Goal: Task Accomplishment & Management: Use online tool/utility

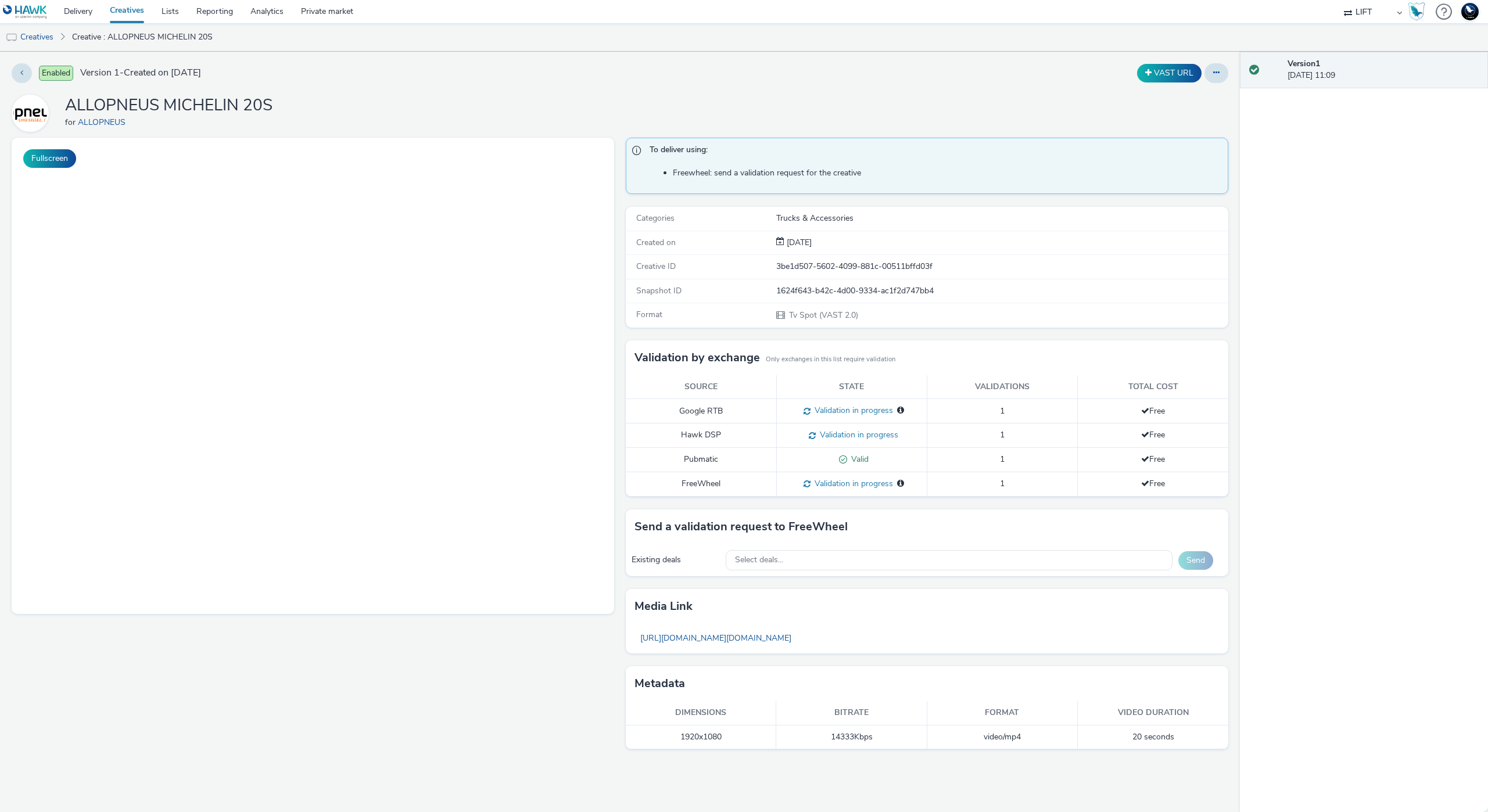
select select "2b8dd31a-8117-4e68-a346-a4c56cee5b05"
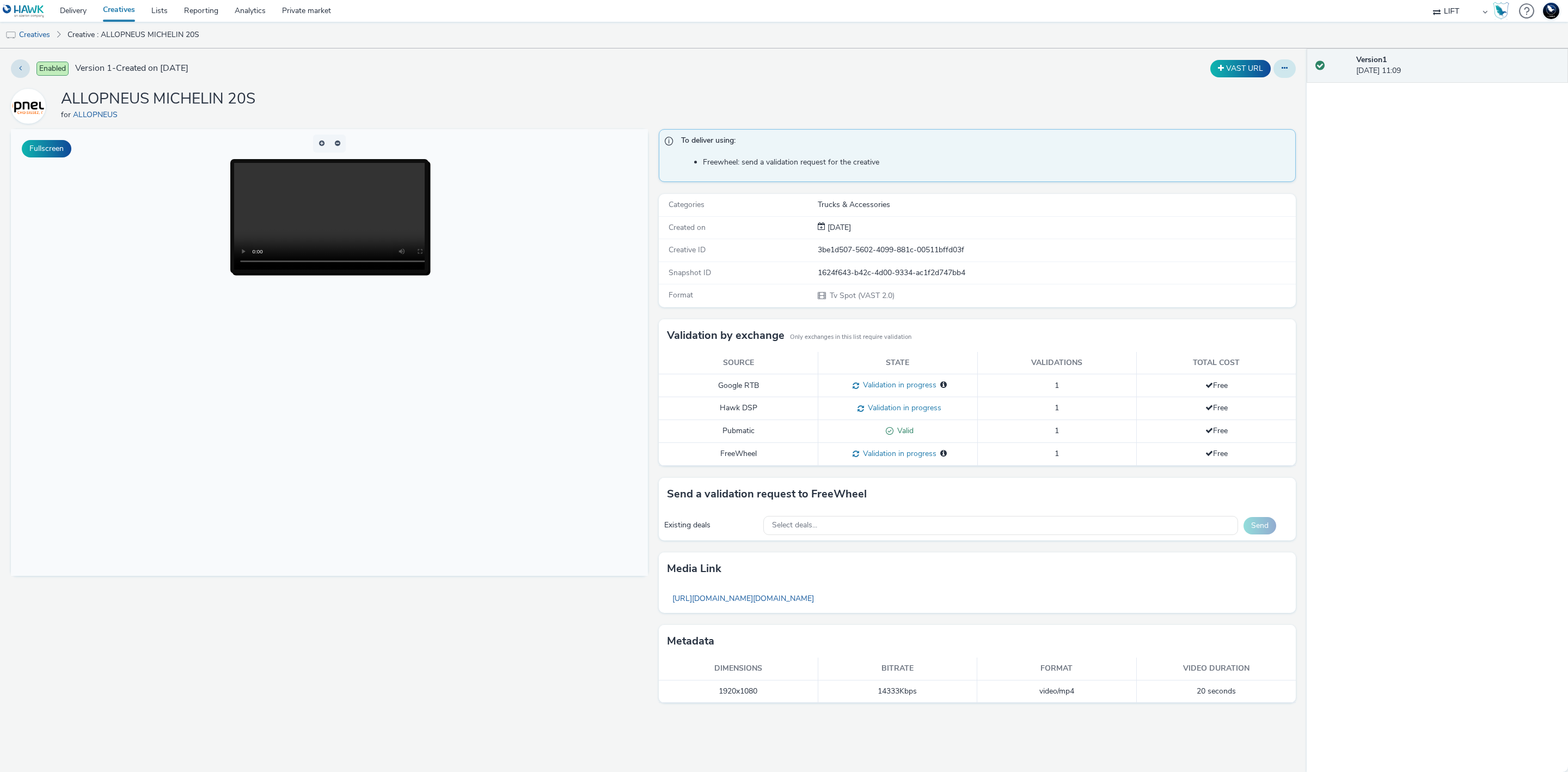
click at [1284, 69] on icon at bounding box center [1285, 68] width 6 height 8
click at [1248, 114] on link "Duplicate" at bounding box center [1255, 112] width 82 height 21
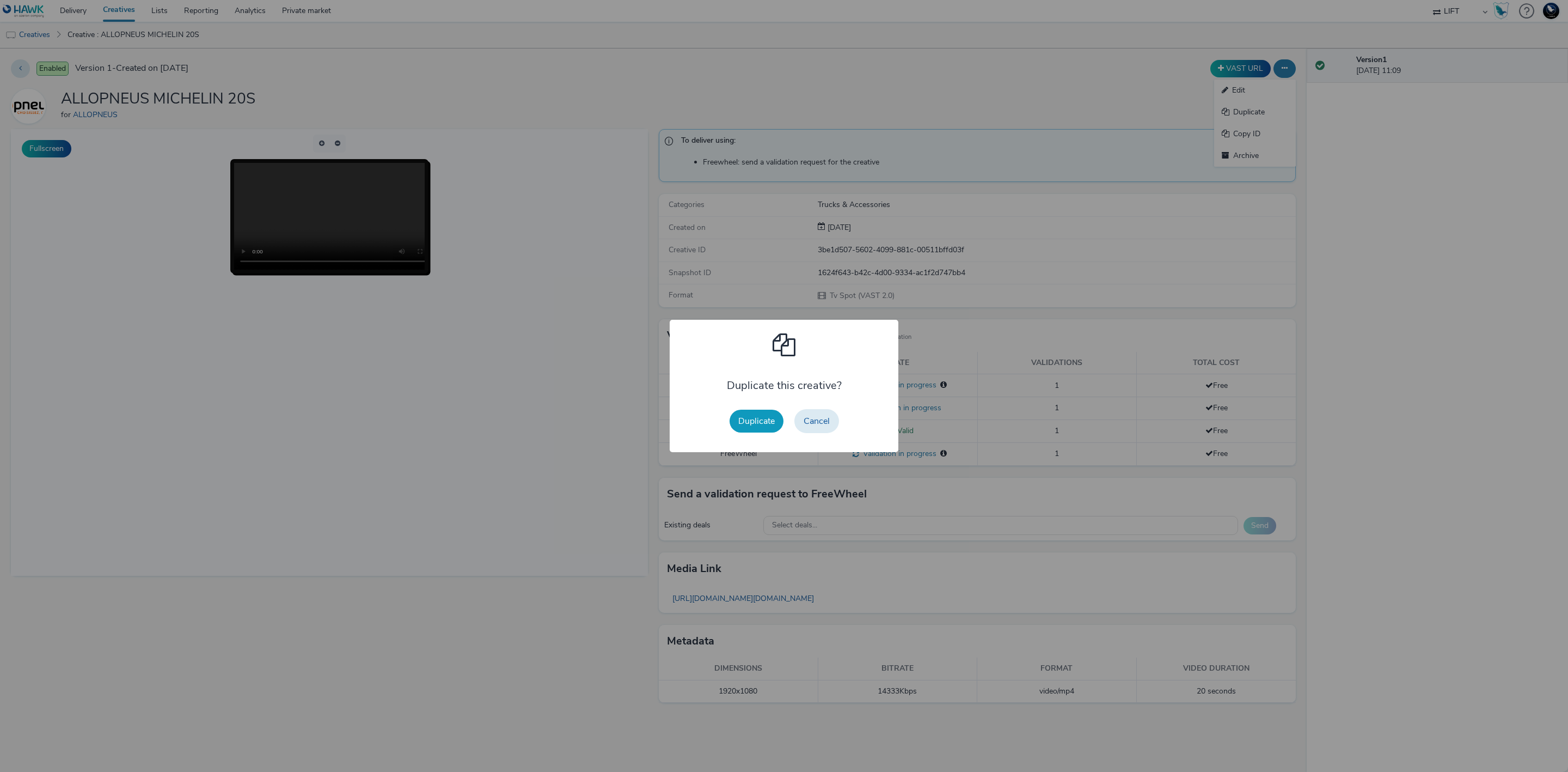
click at [758, 419] on button "Duplicate" at bounding box center [757, 421] width 54 height 23
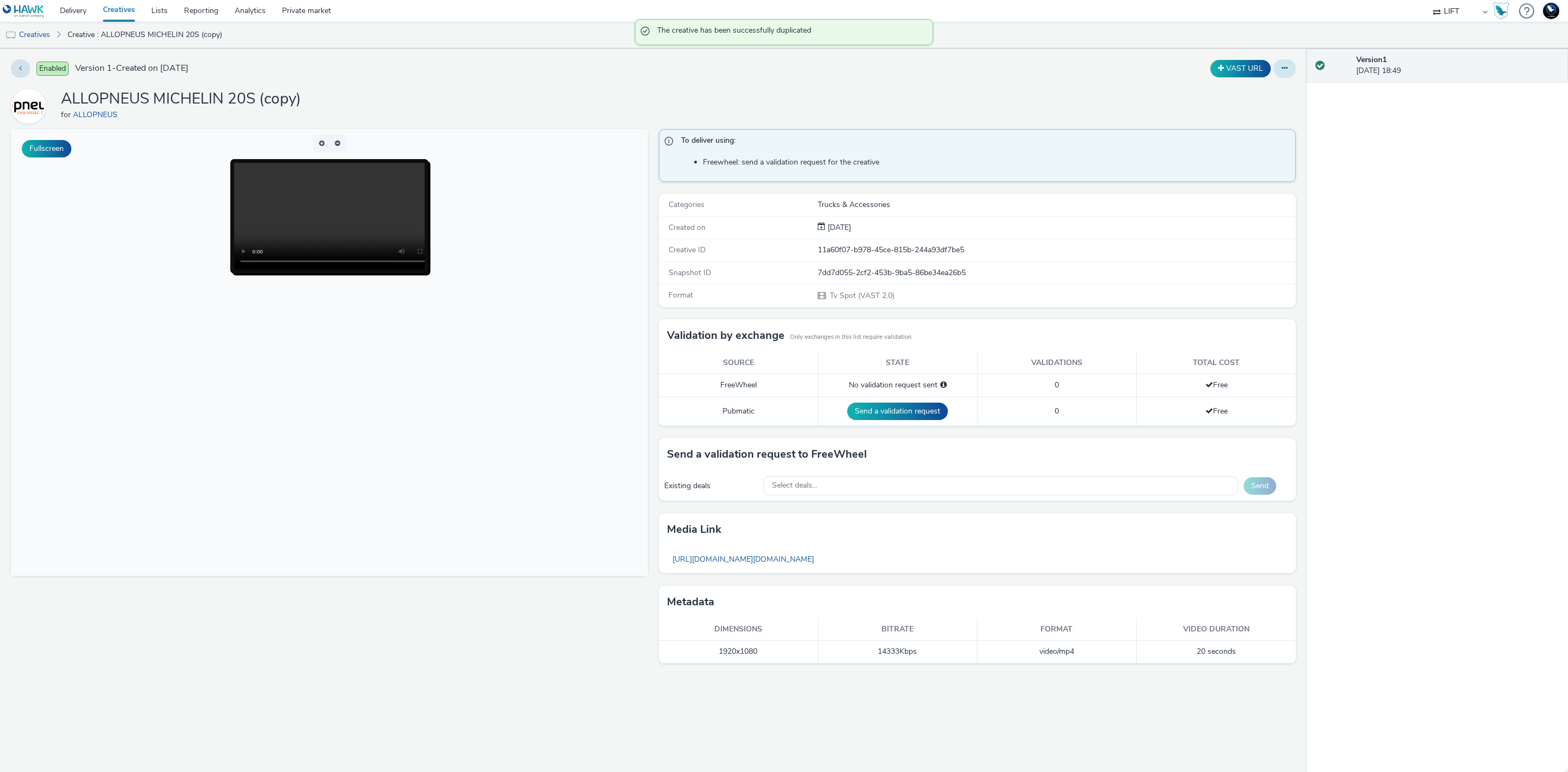
click at [1291, 65] on button at bounding box center [1285, 69] width 22 height 19
click at [1268, 85] on link "Edit" at bounding box center [1255, 90] width 82 height 21
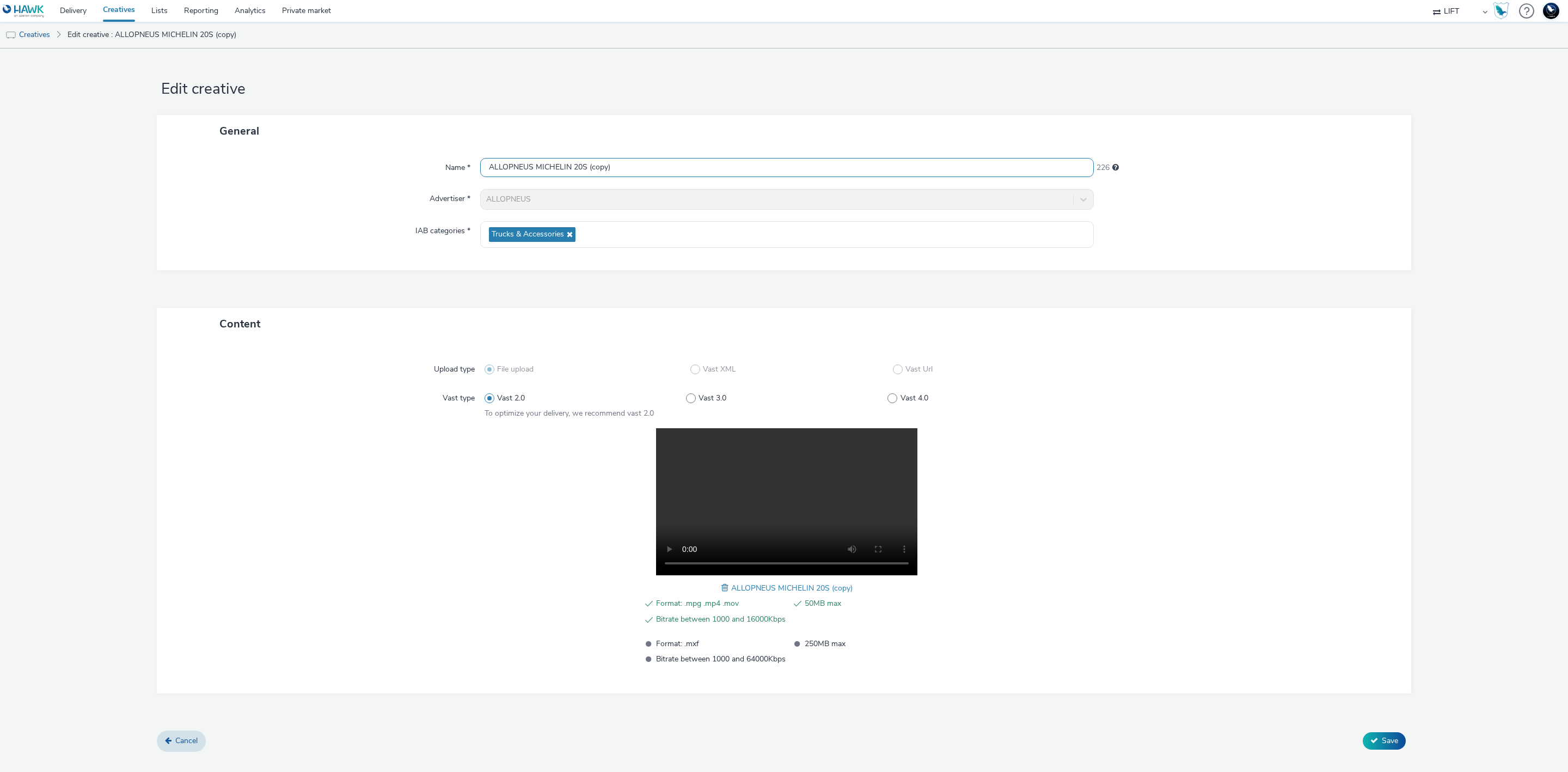
drag, startPoint x: 589, startPoint y: 167, endPoint x: 678, endPoint y: 163, distance: 89.1
click at [678, 163] on input "ALLOPNEUS MICHELIN 20S (copy)" at bounding box center [786, 167] width 613 height 19
type input "ALLOPNEUS MICHELIN 20S V2"
click at [726, 589] on span at bounding box center [726, 587] width 10 height 12
click at [1389, 742] on span "Save" at bounding box center [1390, 741] width 16 height 11
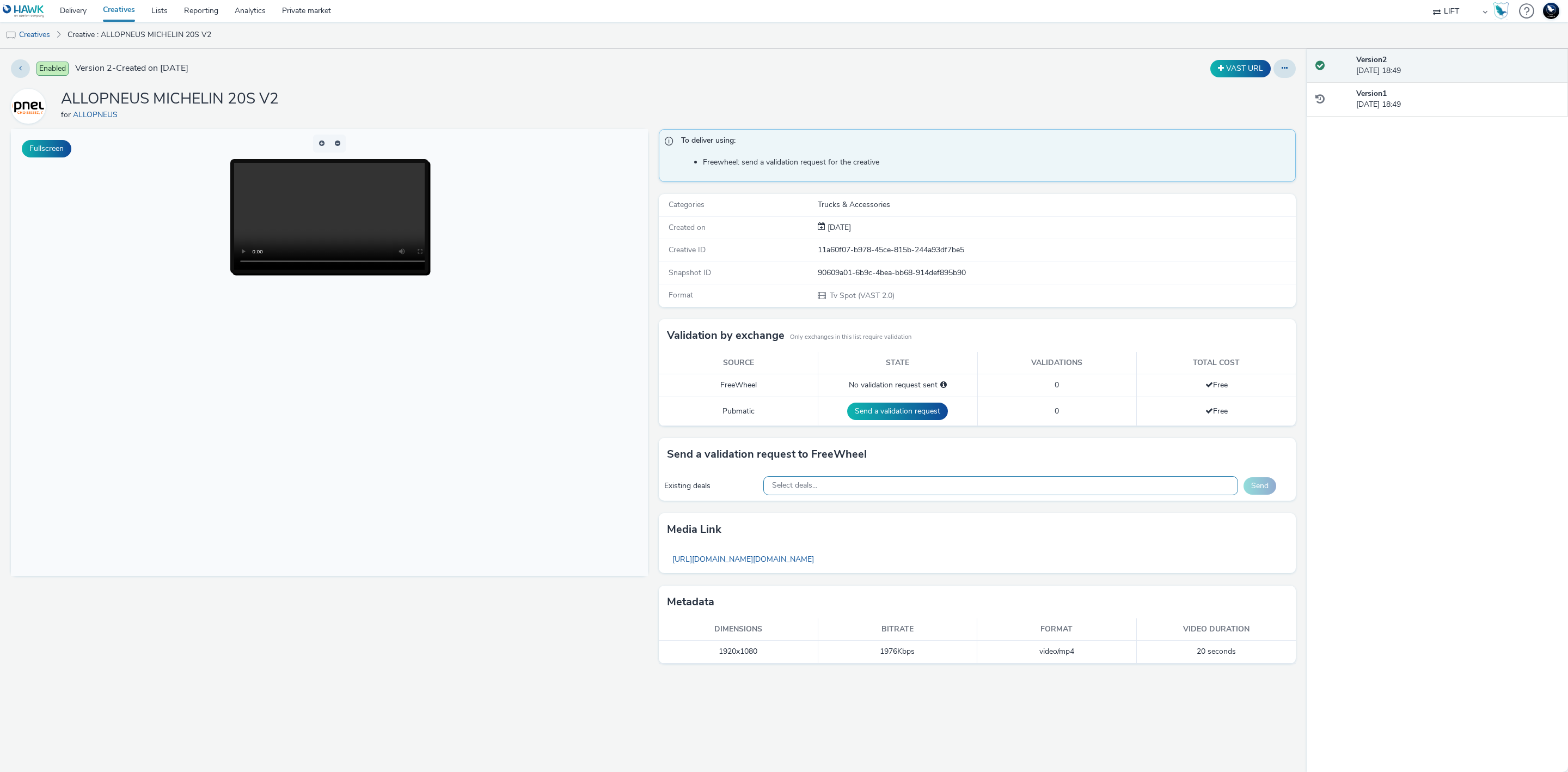
click at [838, 491] on div "Select deals..." at bounding box center [1000, 485] width 475 height 19
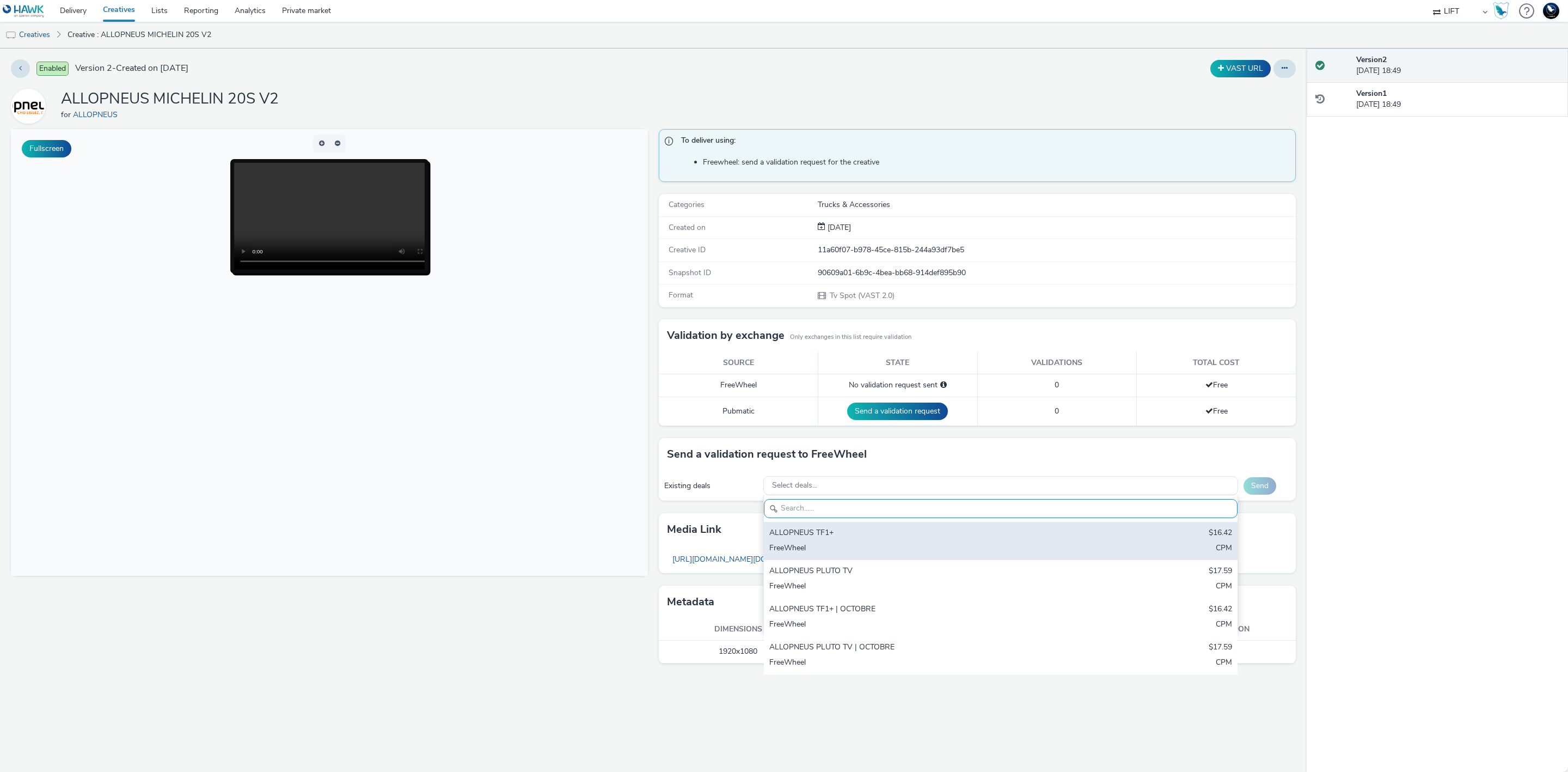
click at [841, 534] on div "ALLOPNEUS TF1+" at bounding box center [922, 533] width 306 height 12
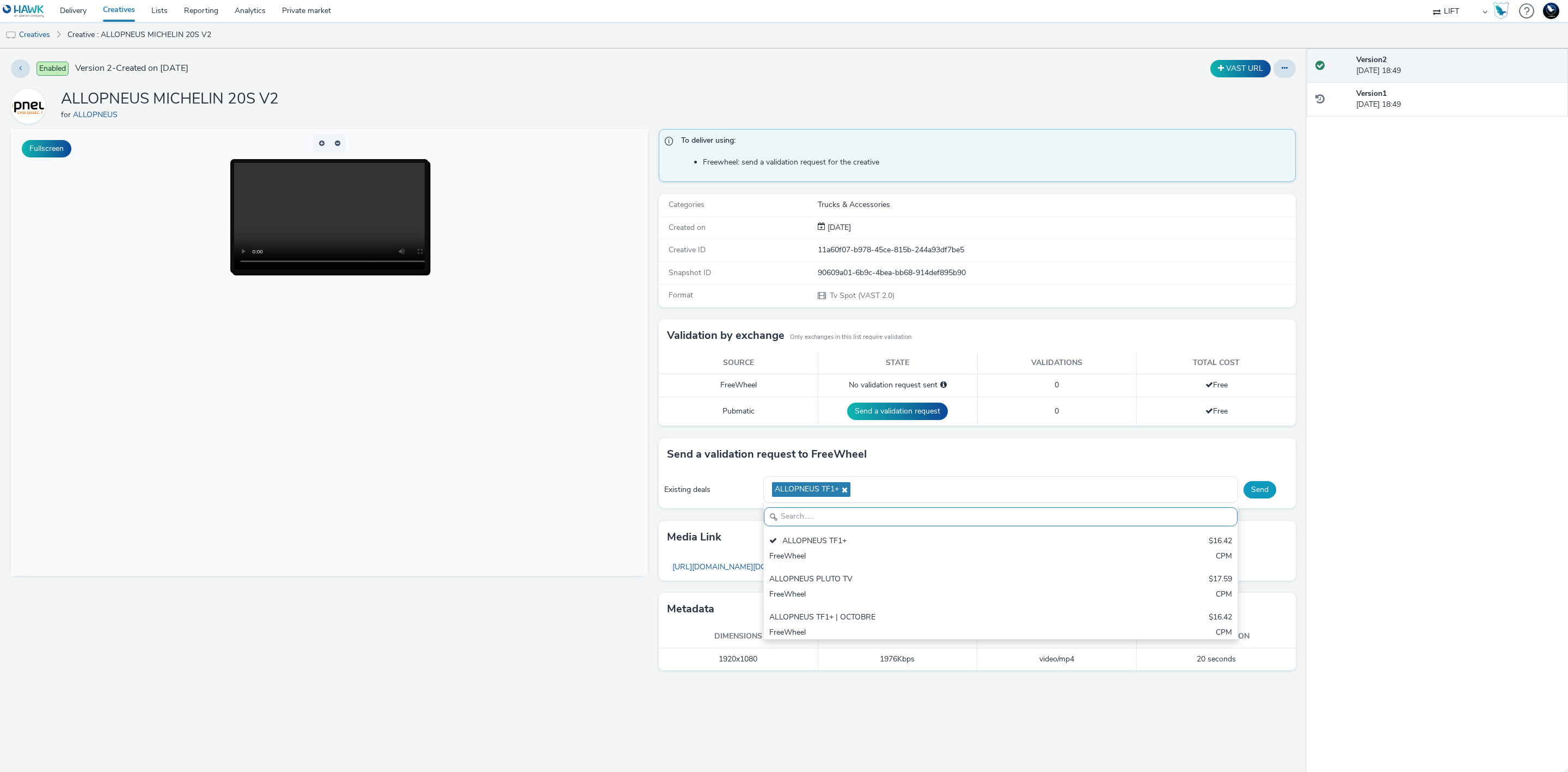
click at [1260, 486] on button "Send" at bounding box center [1260, 490] width 33 height 18
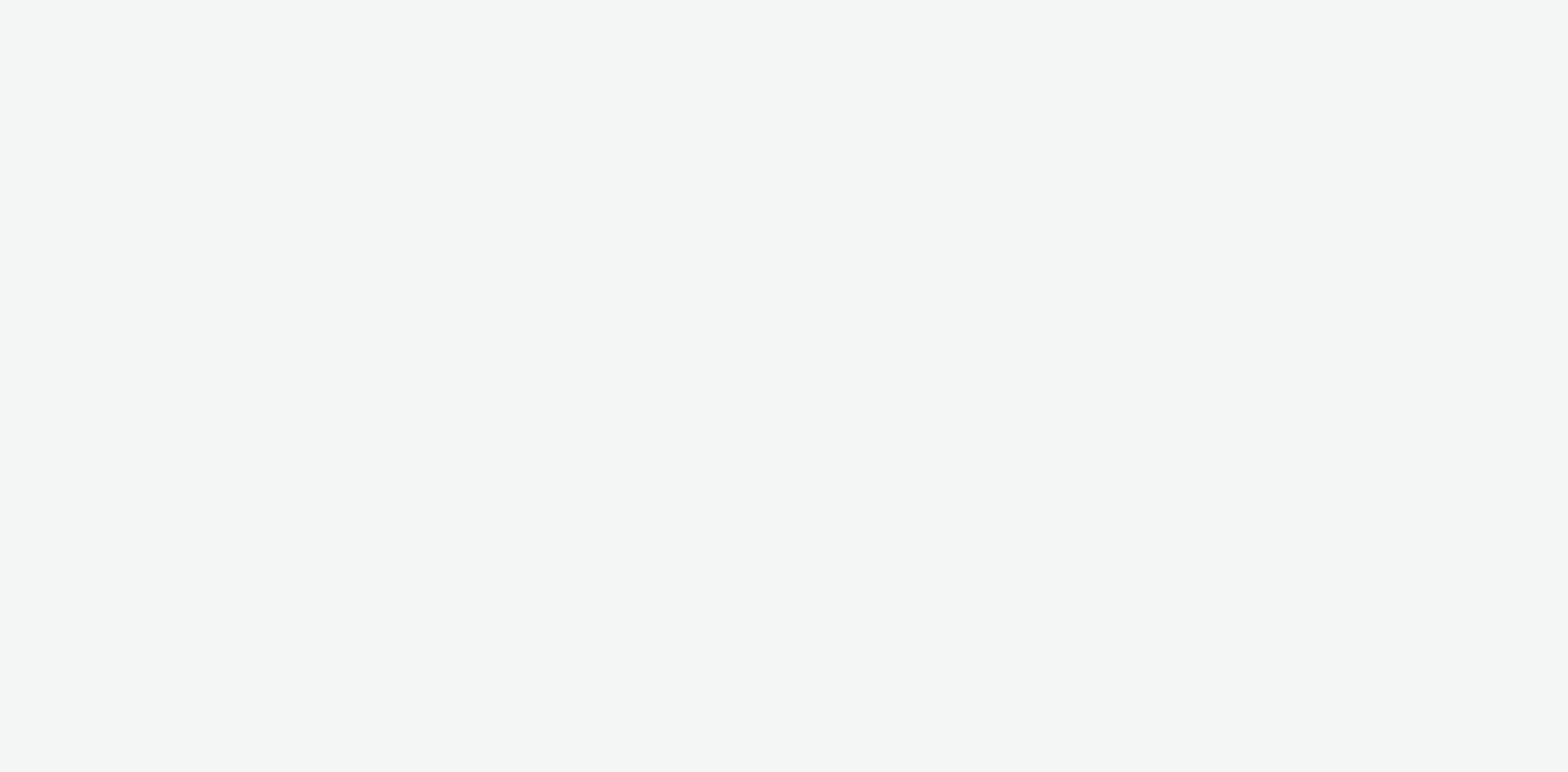
select select "2b8dd31a-8117-4e68-a346-a4c56cee5b05"
select select "13a2fbe5-957a-421a-afc7-ce9fd0a90192"
select select "3b4c2262-b1d8-4147-a706-36c2a9063ce8"
